Goal: Check status: Check status

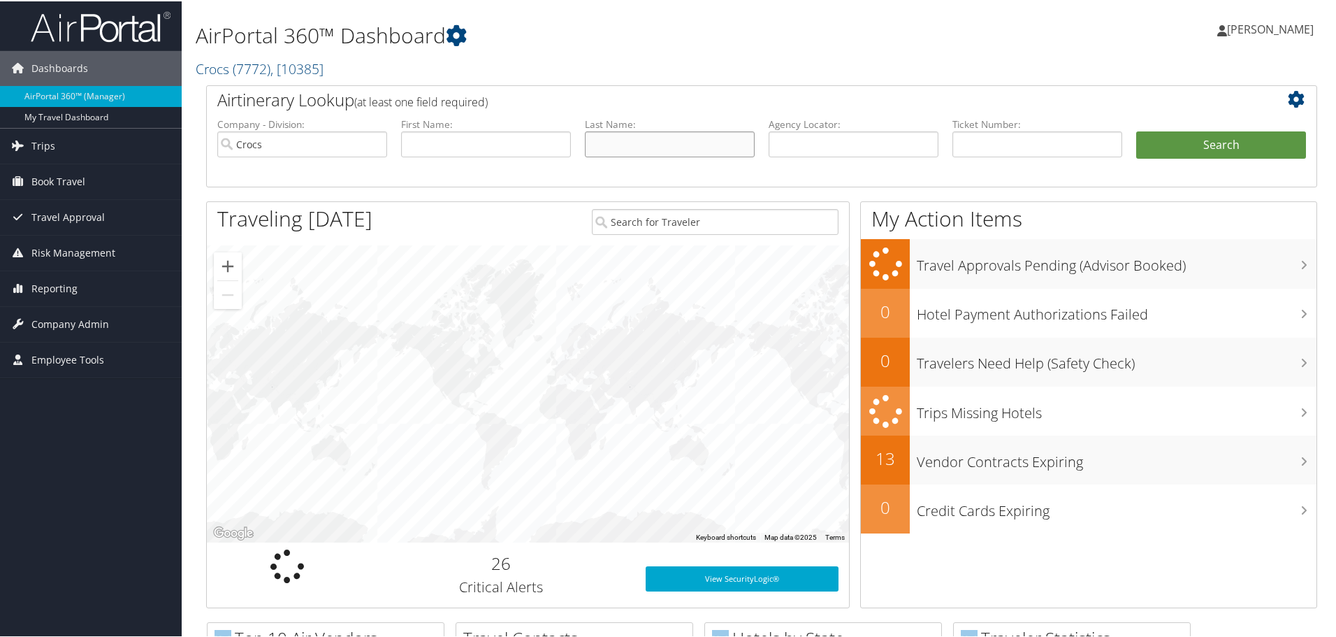
click at [674, 139] on input "text" at bounding box center [670, 143] width 170 height 26
type input "burks"
click at [1136, 130] on button "Search" at bounding box center [1221, 144] width 170 height 28
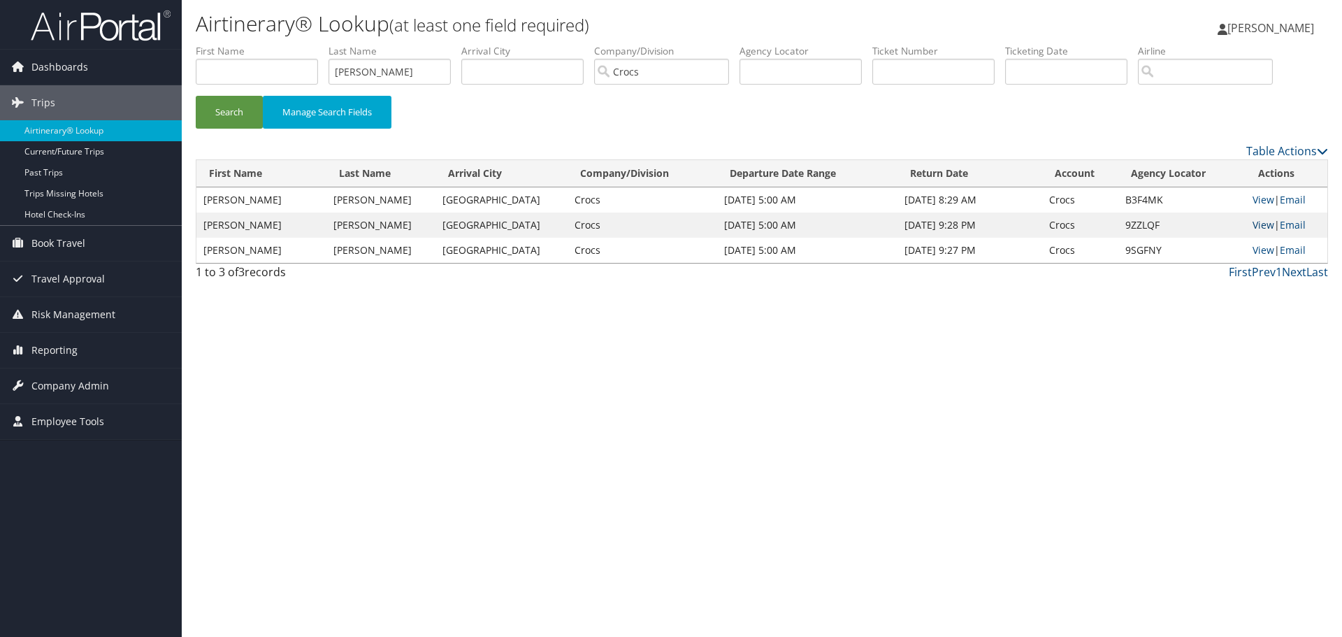
click at [1261, 226] on link "View" at bounding box center [1263, 224] width 22 height 13
drag, startPoint x: 407, startPoint y: 64, endPoint x: 225, endPoint y: 91, distance: 184.3
click at [225, 44] on ul "First Name Last Name burks Departure City Arrival City Company/Division Crocs A…" at bounding box center [762, 44] width 1132 height 0
type input "H"
type input "diehl"
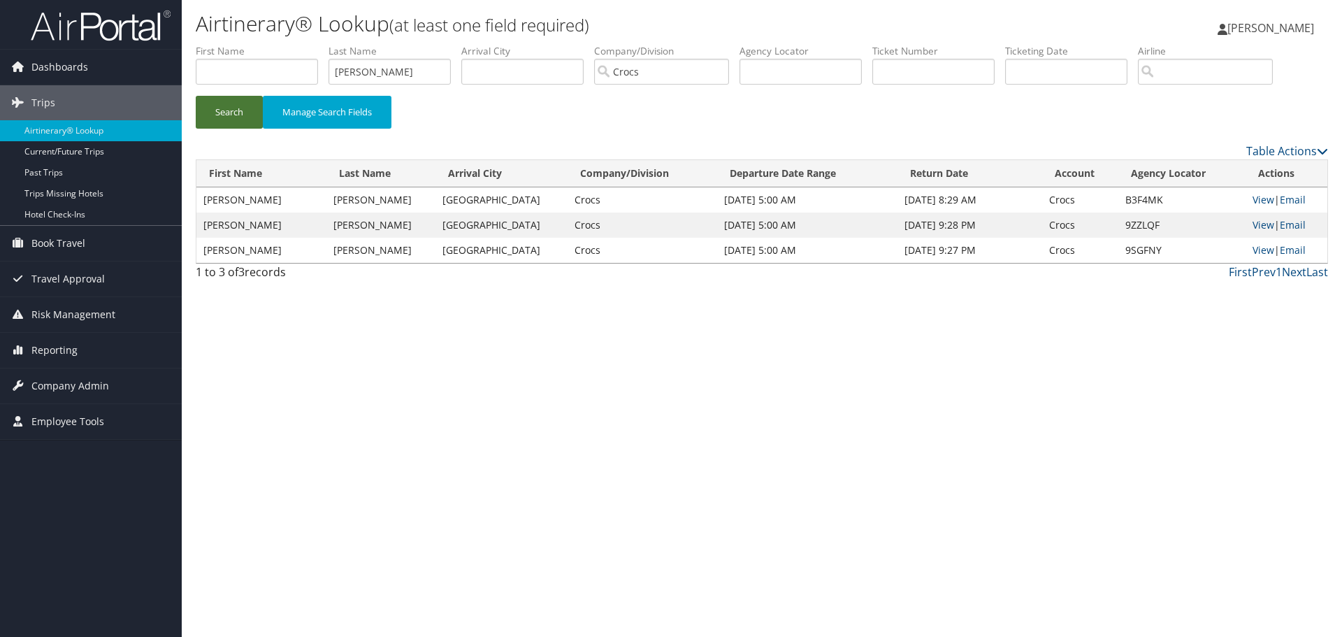
click at [229, 110] on button "Search" at bounding box center [229, 112] width 67 height 33
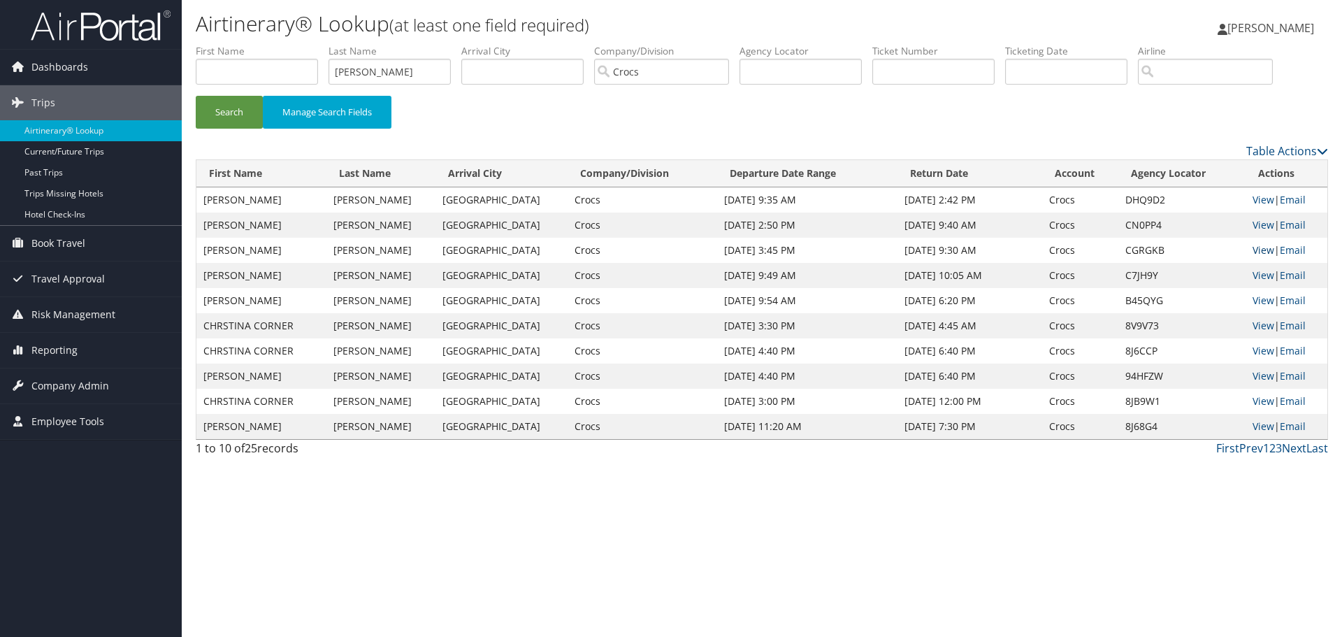
click at [1254, 252] on link "View" at bounding box center [1263, 249] width 22 height 13
click at [958, 72] on input "text" at bounding box center [933, 72] width 122 height 26
click at [826, 72] on input "text" at bounding box center [800, 72] width 122 height 26
paste input "NEZ26A"
type input "NEZ26A"
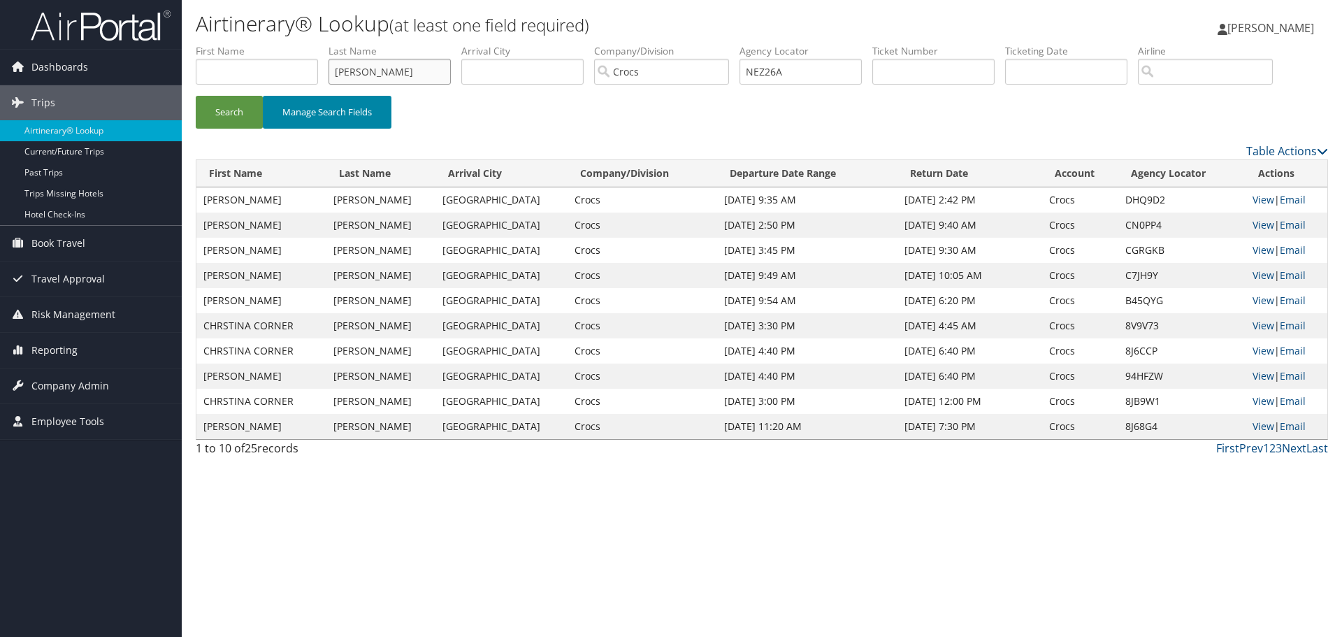
drag, startPoint x: 273, startPoint y: 68, endPoint x: 284, endPoint y: 113, distance: 45.4
click at [107, 69] on div "Dashboards AirPortal 360™ (Manager) My Travel Dashboard Trips Airtinerary® Look…" at bounding box center [671, 318] width 1342 height 637
click at [205, 115] on button "Search" at bounding box center [229, 112] width 67 height 33
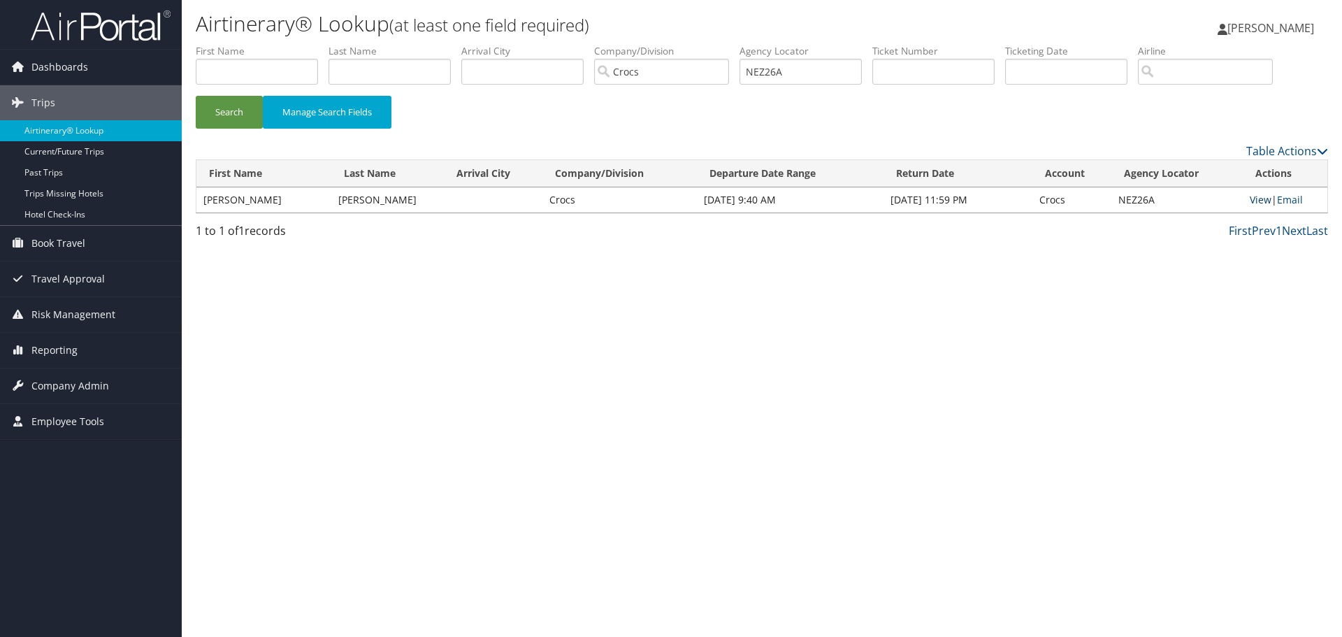
click at [1255, 199] on link "View" at bounding box center [1261, 199] width 22 height 13
click at [356, 70] on input "text" at bounding box center [389, 72] width 122 height 26
type input "hoverstock"
click at [236, 115] on button "Search" at bounding box center [229, 112] width 67 height 33
drag, startPoint x: 645, startPoint y: 68, endPoint x: 639, endPoint y: 75, distance: 8.9
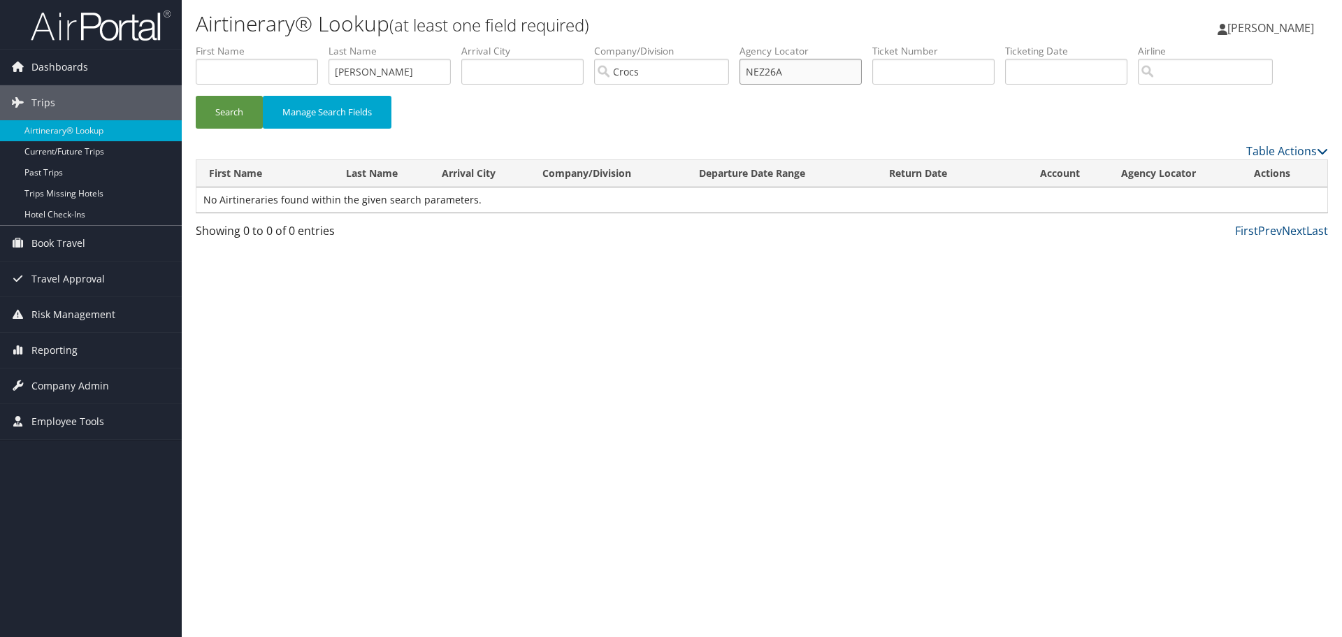
click at [642, 44] on ul "First Name Last Name hoverstock Departure City Arrival City Company/Division Cr…" at bounding box center [762, 44] width 1132 height 0
click at [224, 114] on button "Search" at bounding box center [229, 112] width 67 height 33
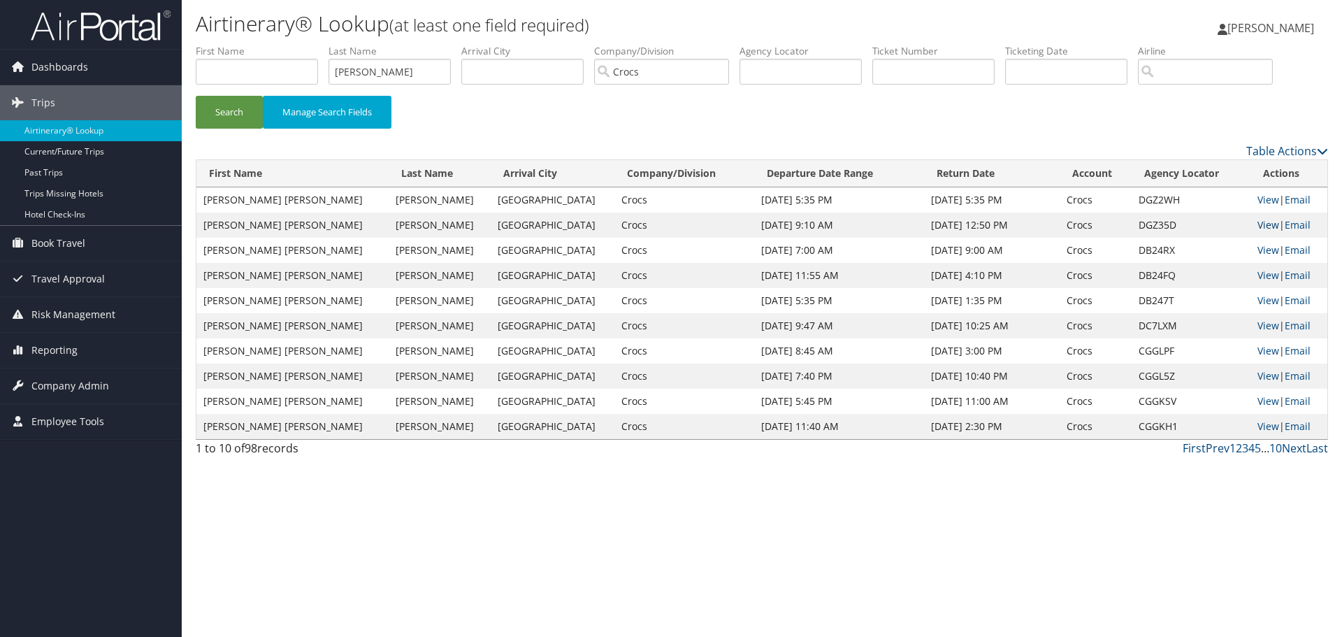
click at [1257, 226] on link "View" at bounding box center [1268, 224] width 22 height 13
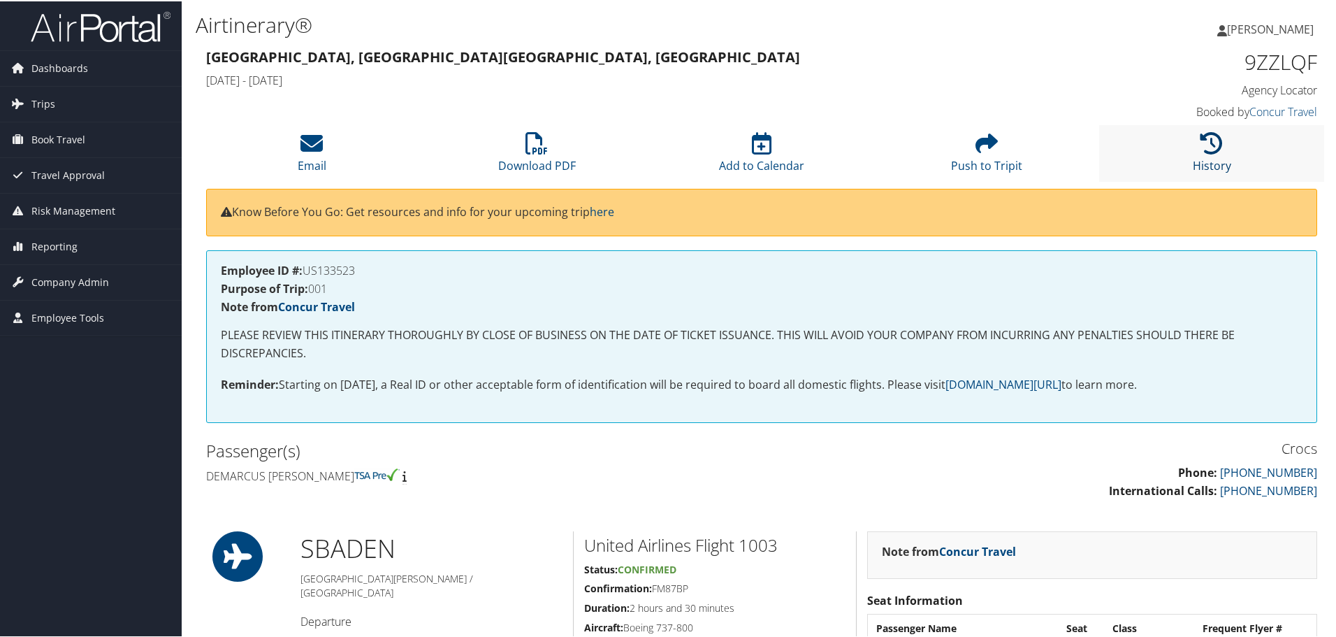
click at [1206, 163] on link "History" at bounding box center [1212, 155] width 38 height 34
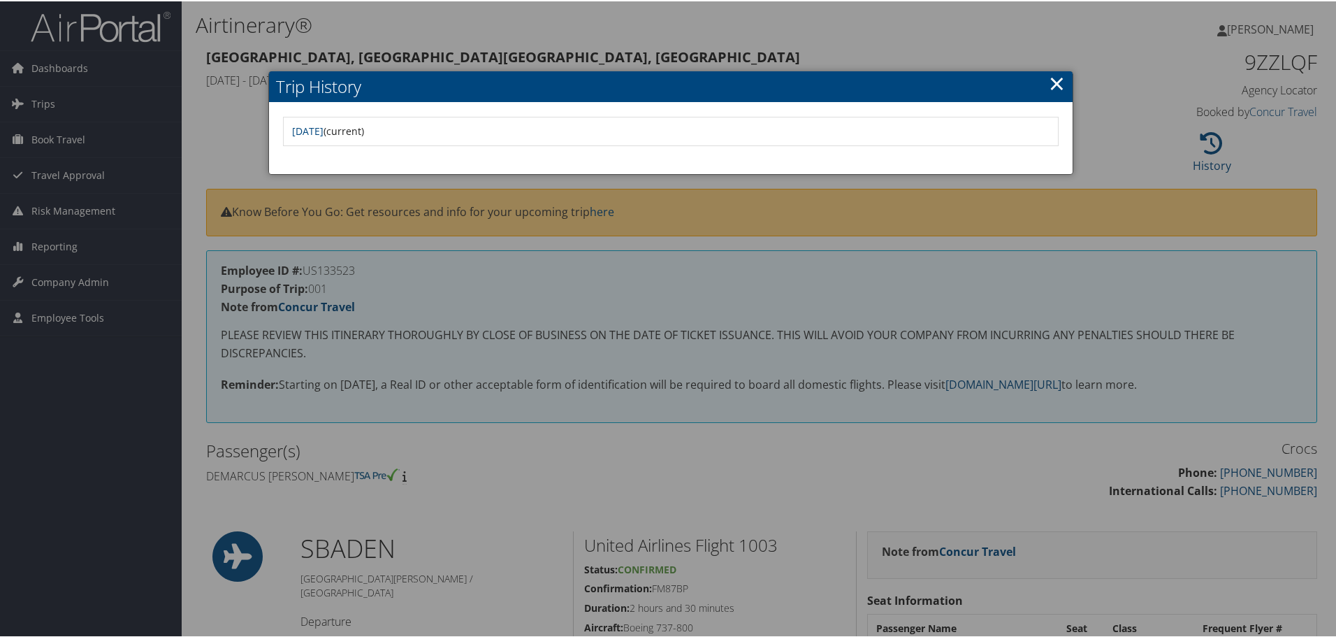
click at [1062, 84] on h2 "Trip History" at bounding box center [671, 85] width 804 height 31
click at [1049, 77] on link "×" at bounding box center [1057, 82] width 16 height 28
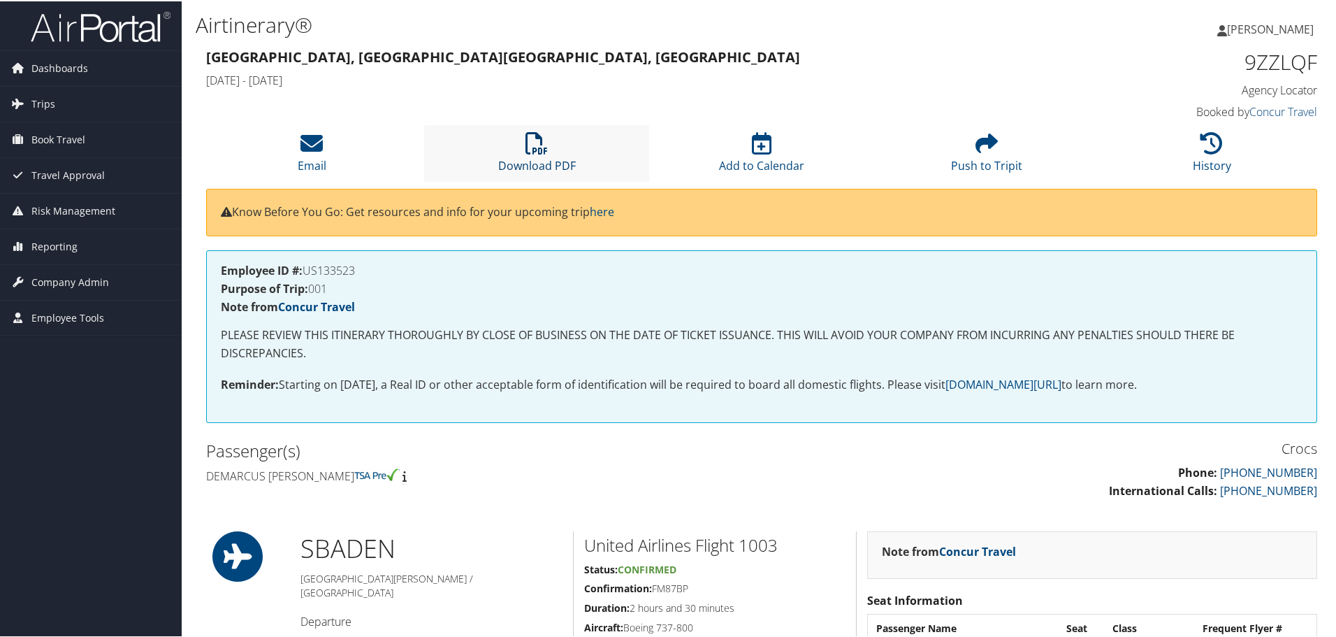
click at [526, 152] on icon at bounding box center [537, 142] width 22 height 22
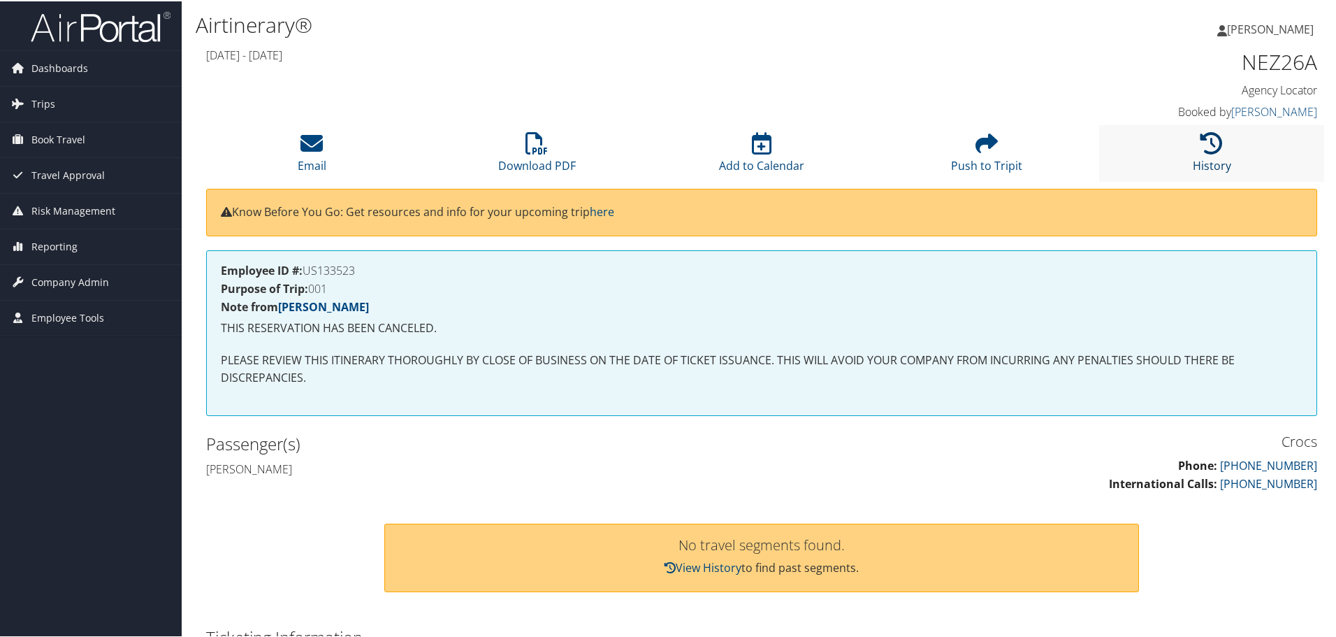
click at [1201, 147] on icon at bounding box center [1212, 142] width 22 height 22
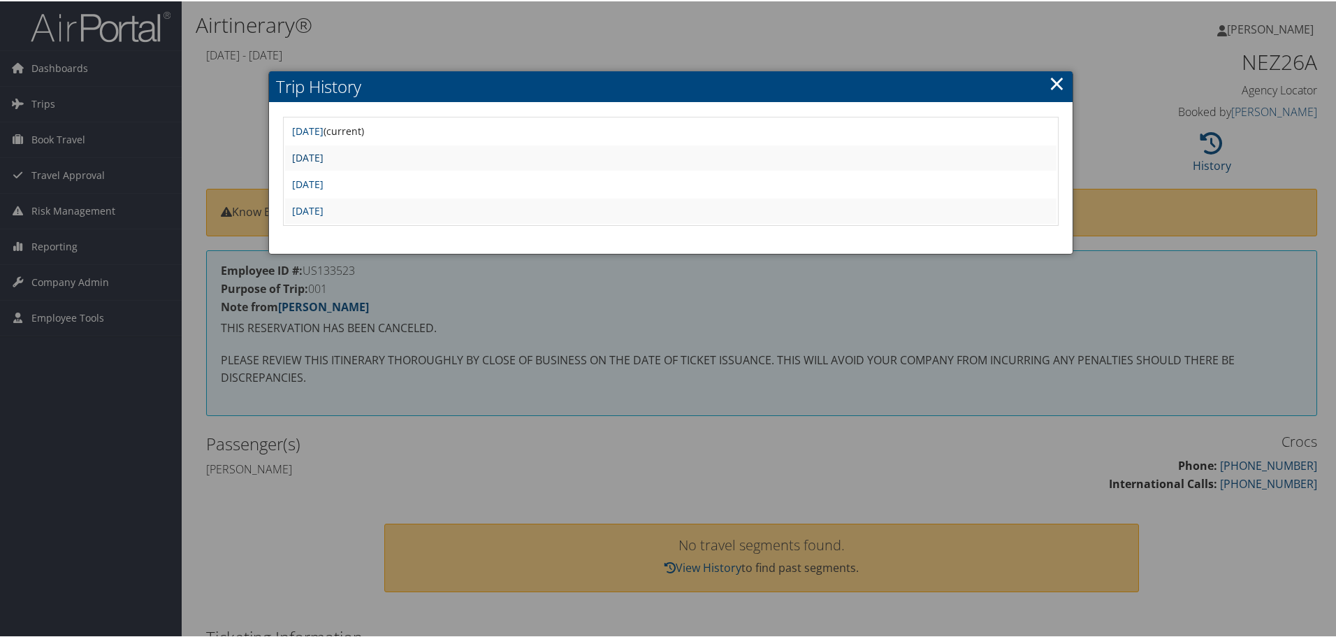
click at [324, 152] on link "[DATE]" at bounding box center [307, 156] width 31 height 13
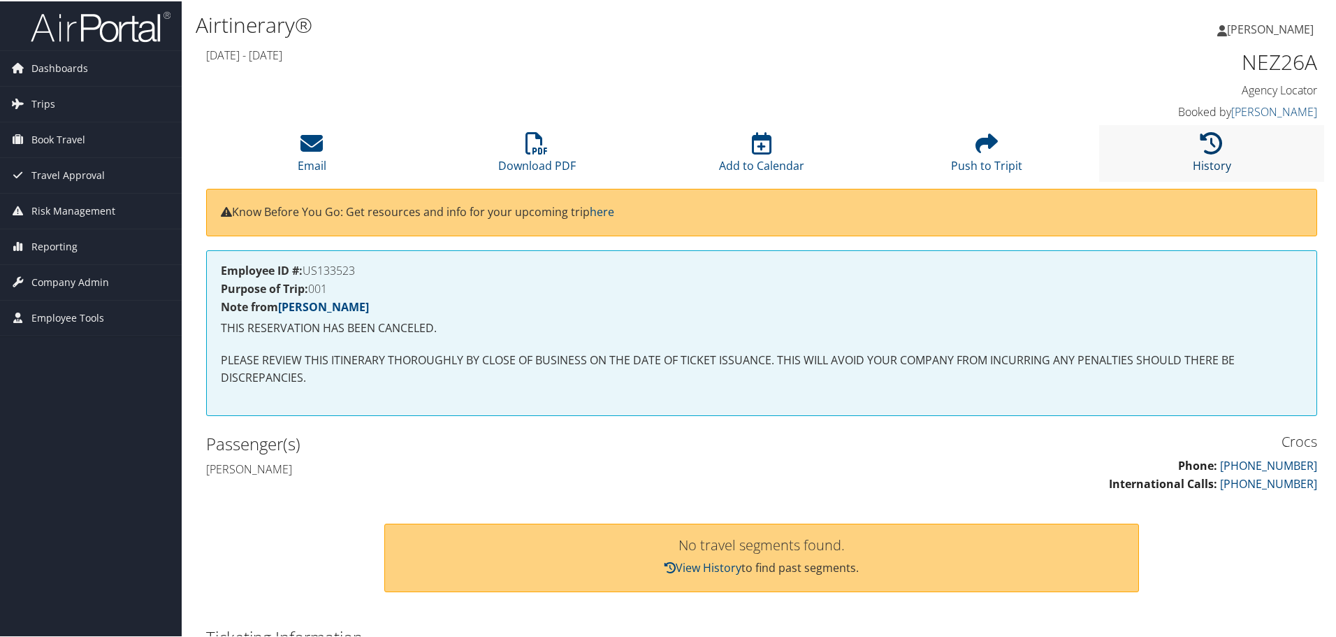
click at [1201, 150] on icon at bounding box center [1212, 142] width 22 height 22
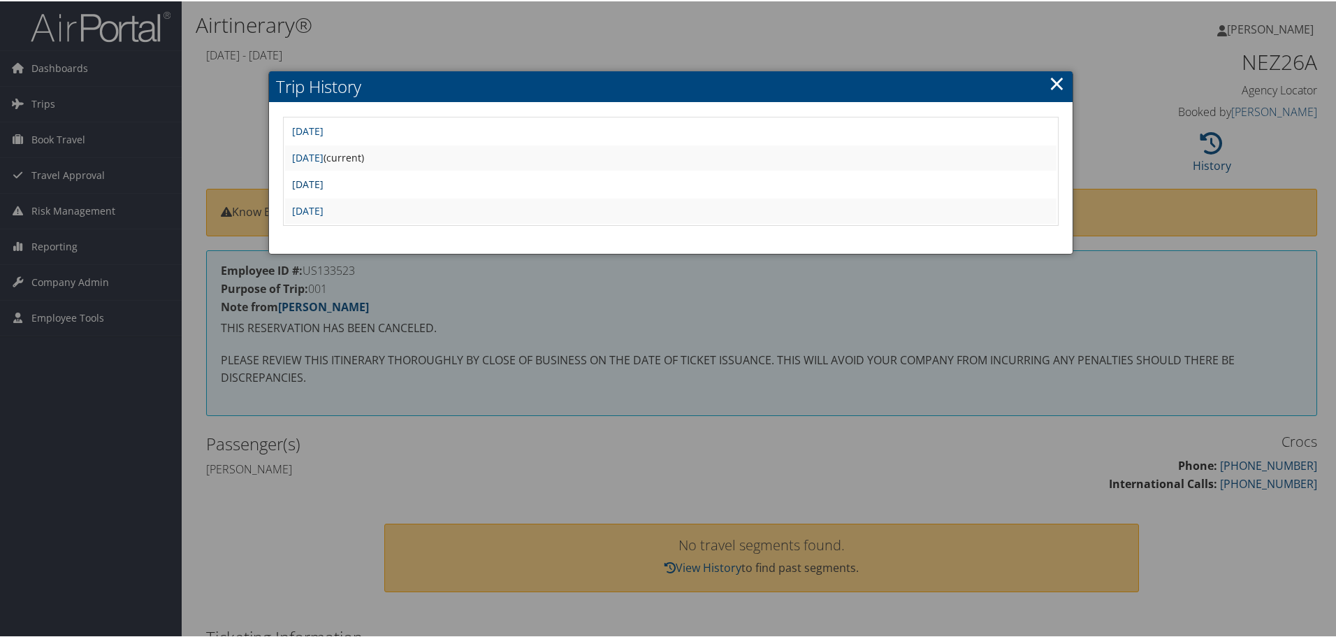
click at [324, 182] on link "Mon Jun 3 09:46:13 MDT 2024" at bounding box center [307, 182] width 31 height 13
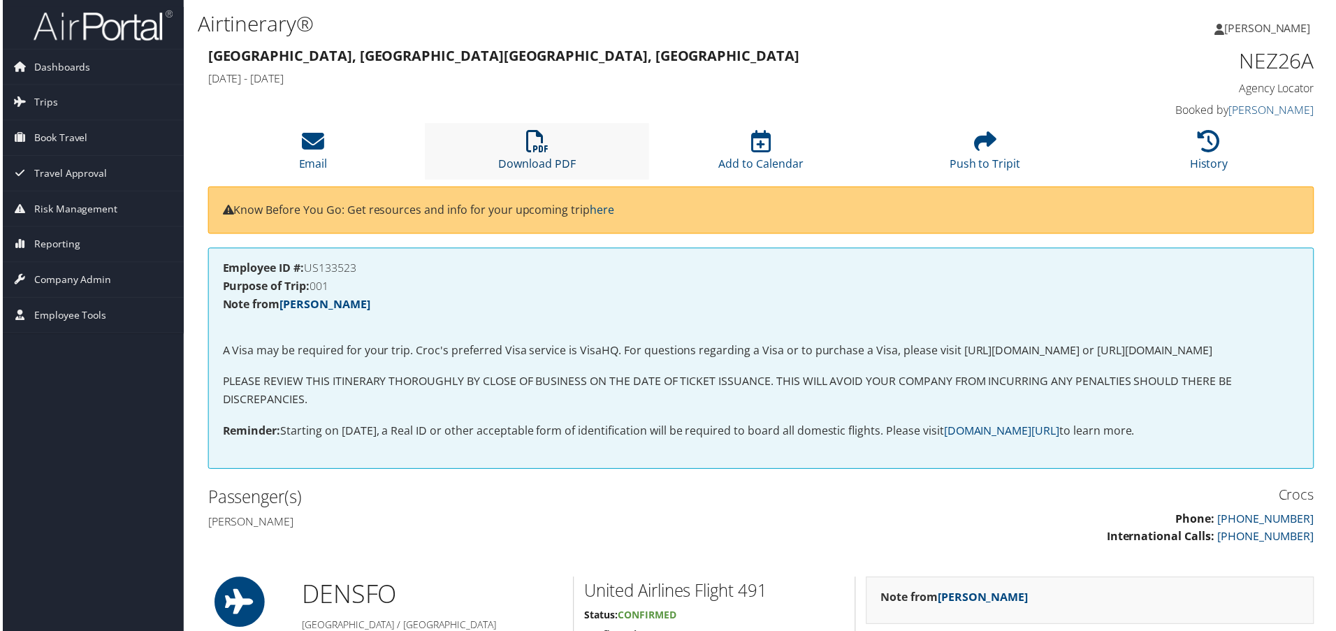
click at [542, 146] on icon at bounding box center [537, 142] width 22 height 22
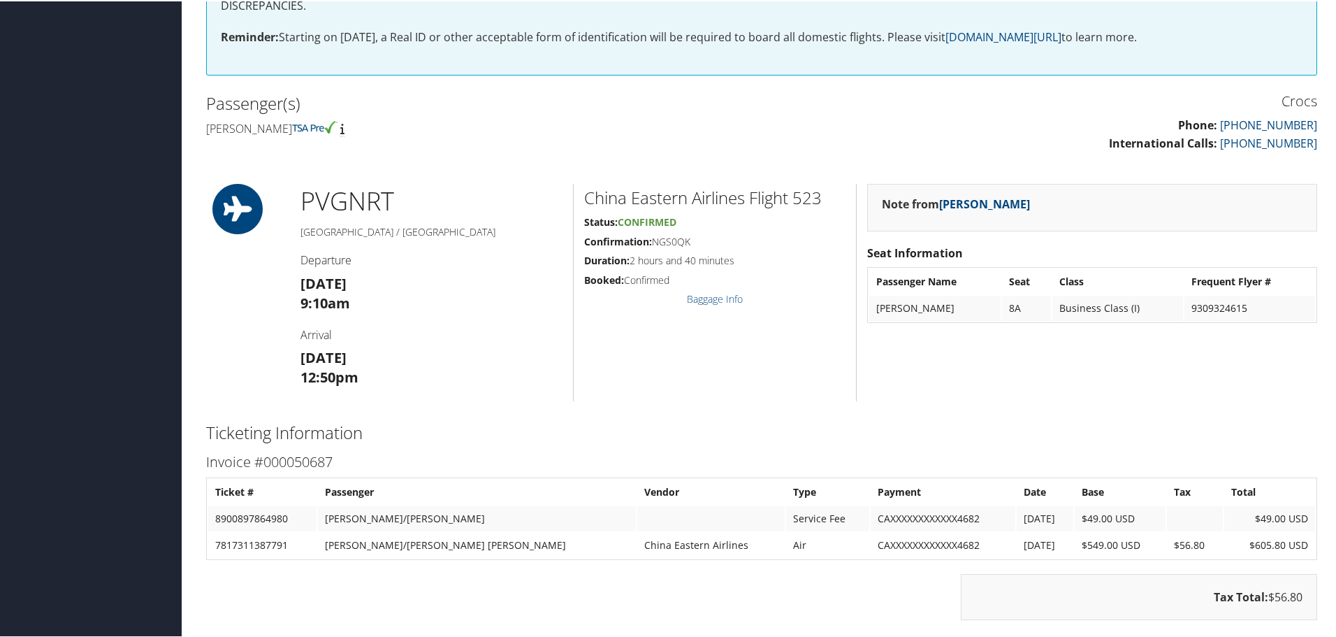
scroll to position [210, 0]
